Goal: Task Accomplishment & Management: Use online tool/utility

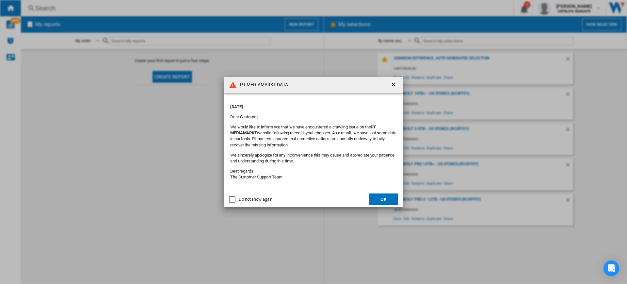
click at [387, 196] on button "OK" at bounding box center [383, 199] width 29 height 12
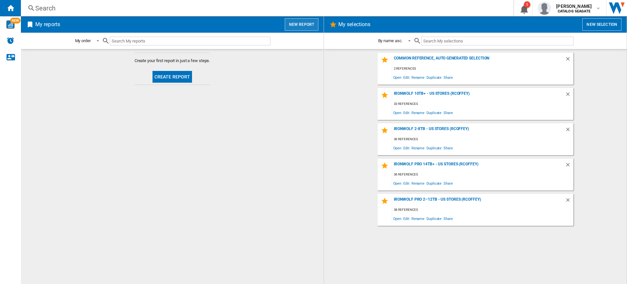
click at [300, 23] on button "New report" at bounding box center [302, 24] width 34 height 12
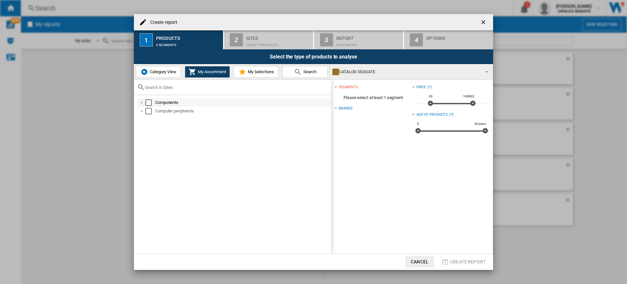
click at [141, 101] on div at bounding box center [142, 102] width 7 height 7
click at [155, 74] on button "Category View" at bounding box center [158, 72] width 45 height 12
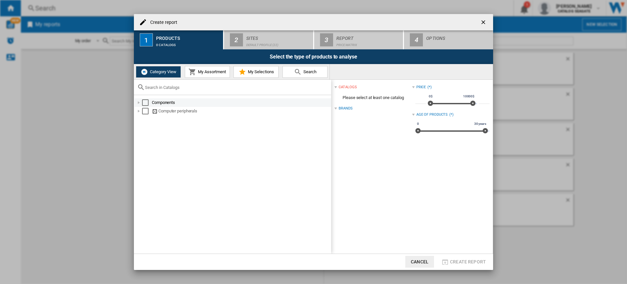
click at [140, 102] on div at bounding box center [138, 102] width 7 height 7
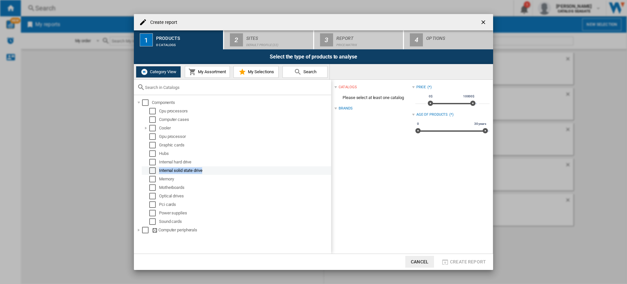
drag, startPoint x: 204, startPoint y: 169, endPoint x: 159, endPoint y: 170, distance: 45.7
click at [159, 170] on div "Internal solid state drive" at bounding box center [236, 170] width 189 height 8
drag, startPoint x: 197, startPoint y: 163, endPoint x: 156, endPoint y: 164, distance: 40.8
click at [156, 164] on div "Internal hard drive" at bounding box center [236, 162] width 189 height 8
copy div "Internal hard drive"
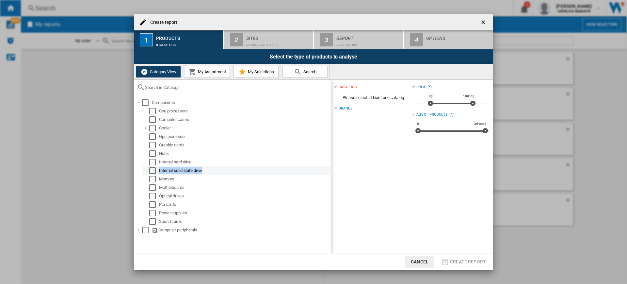
drag, startPoint x: 211, startPoint y: 172, endPoint x: 157, endPoint y: 171, distance: 54.2
click at [157, 171] on div "Internal solid state drive" at bounding box center [236, 170] width 189 height 8
copy div "Internal solid state drive"
click at [138, 232] on div at bounding box center [138, 230] width 7 height 7
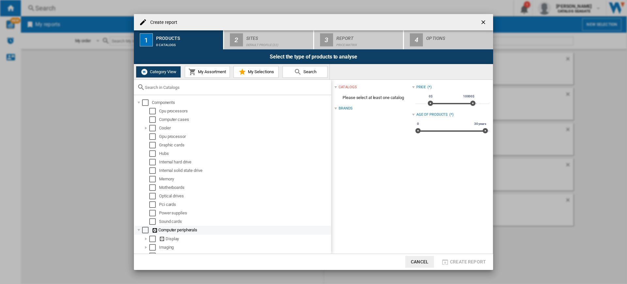
scroll to position [49, 0]
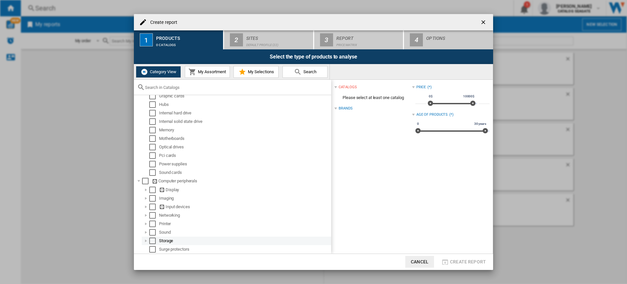
click at [146, 239] on div at bounding box center [146, 240] width 7 height 7
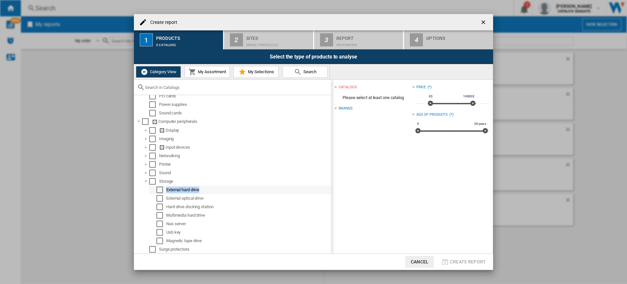
drag, startPoint x: 215, startPoint y: 187, endPoint x: 166, endPoint y: 190, distance: 49.4
click at [166, 190] on div "External hard drive" at bounding box center [240, 189] width 182 height 8
copy div "External hard drive"
